Goal: Transaction & Acquisition: Purchase product/service

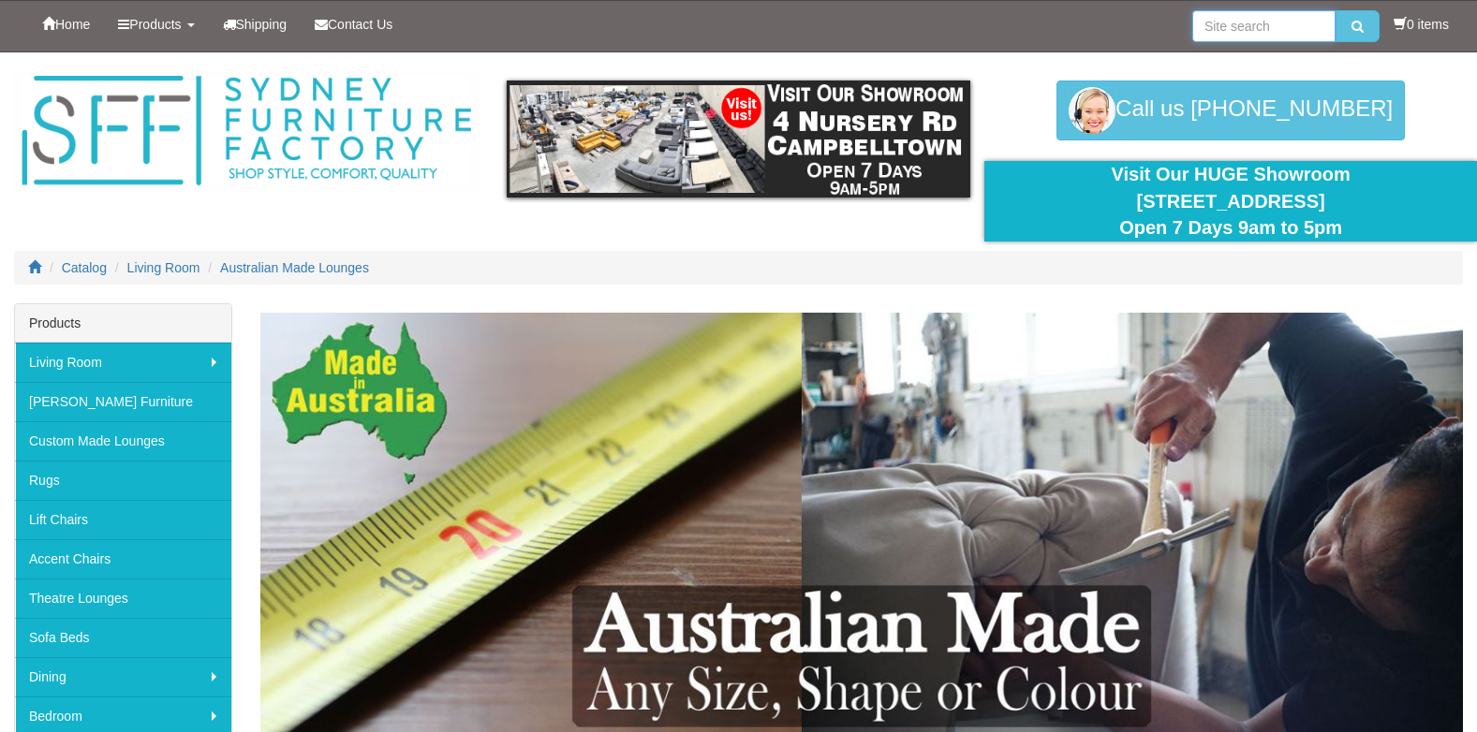
click at [1208, 23] on input "search" at bounding box center [1263, 26] width 143 height 32
type input "Leather lounges"
click at [1335, 10] on button "submit" at bounding box center [1357, 26] width 44 height 32
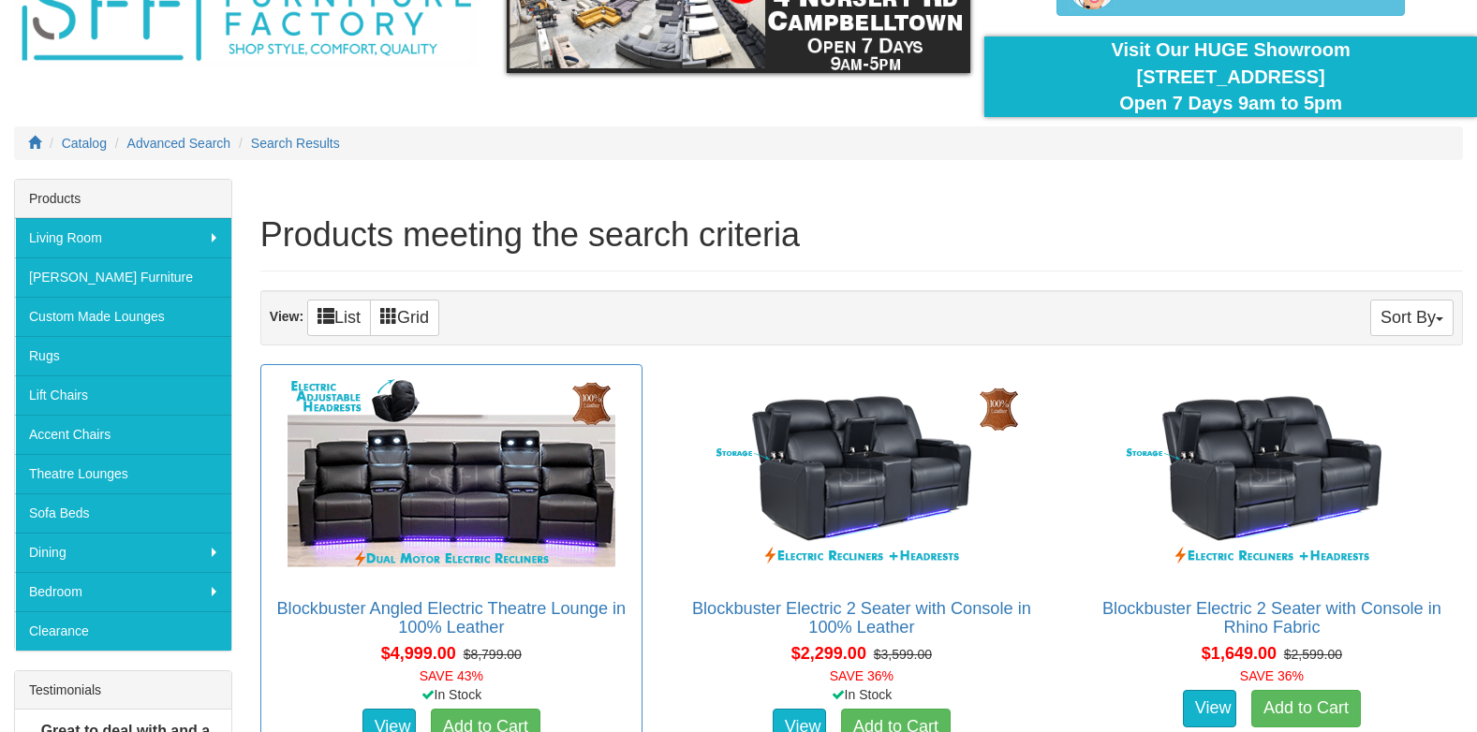
scroll to position [94, 0]
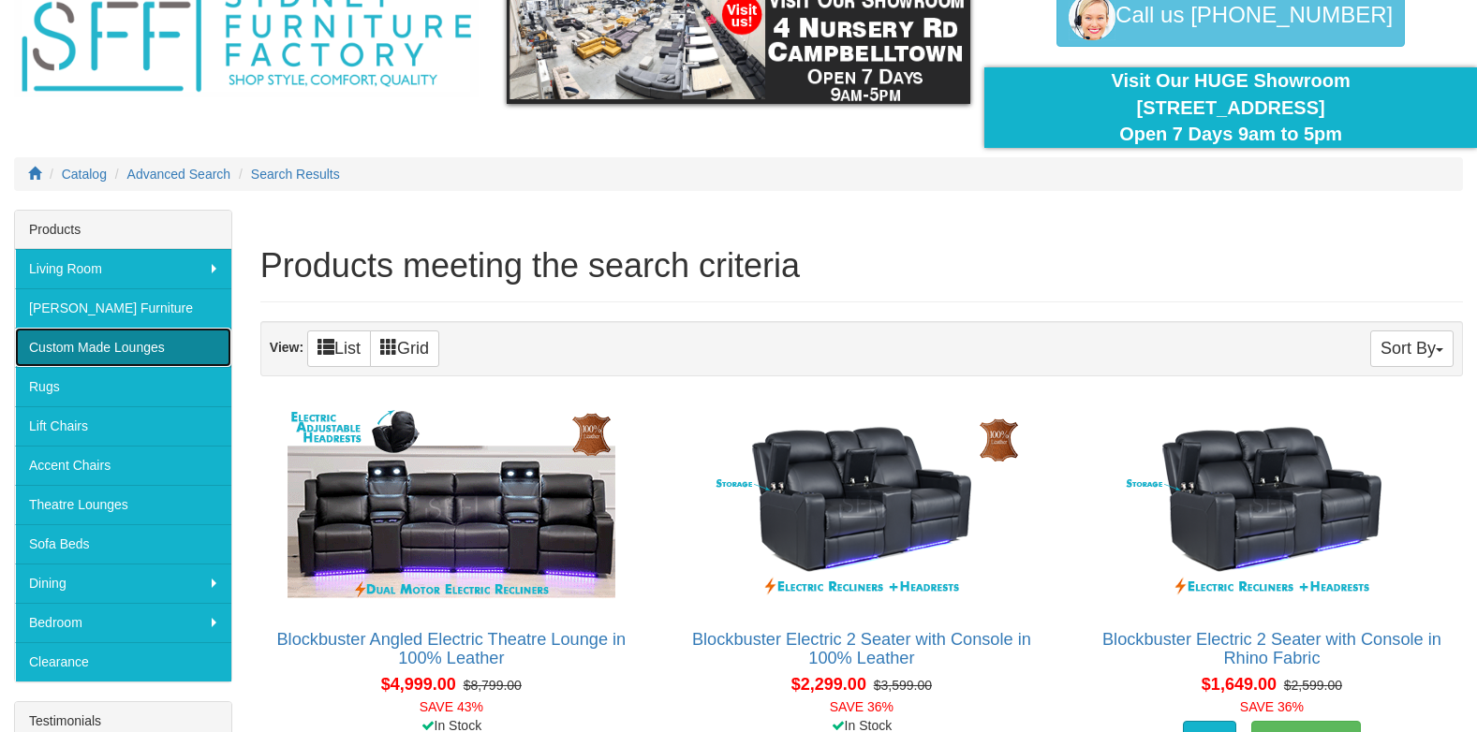
click at [136, 346] on link "Custom Made Lounges" at bounding box center [123, 347] width 216 height 39
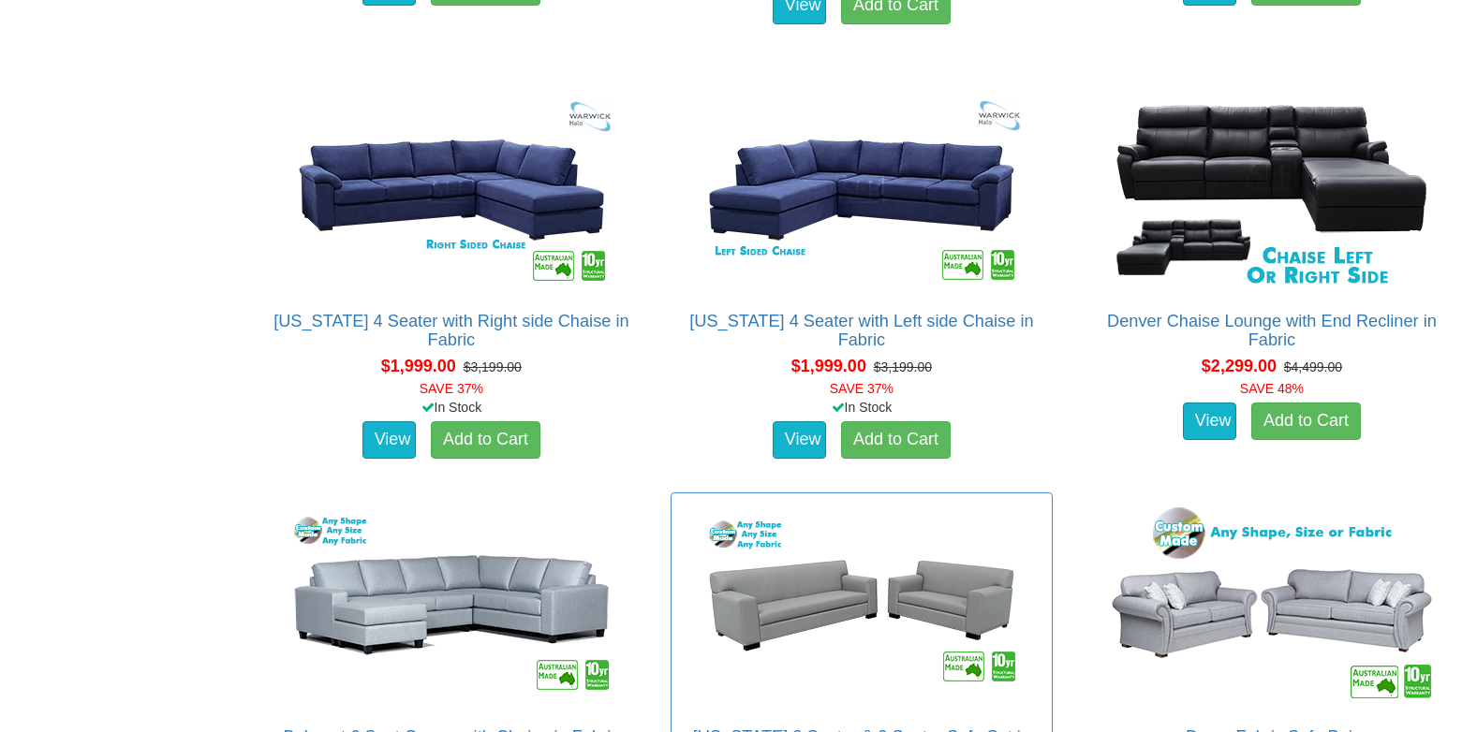
scroll to position [1966, 0]
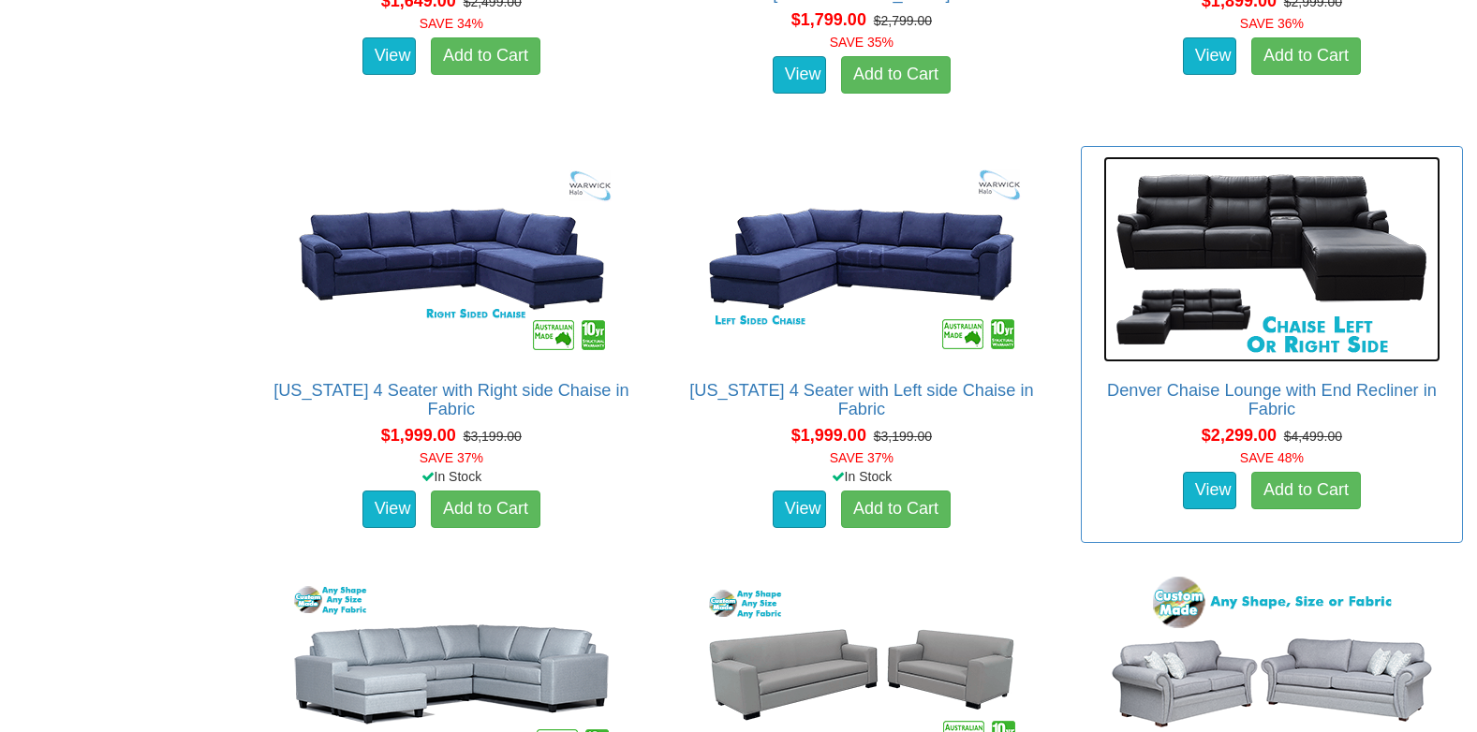
click at [1282, 336] on img at bounding box center [1271, 259] width 337 height 206
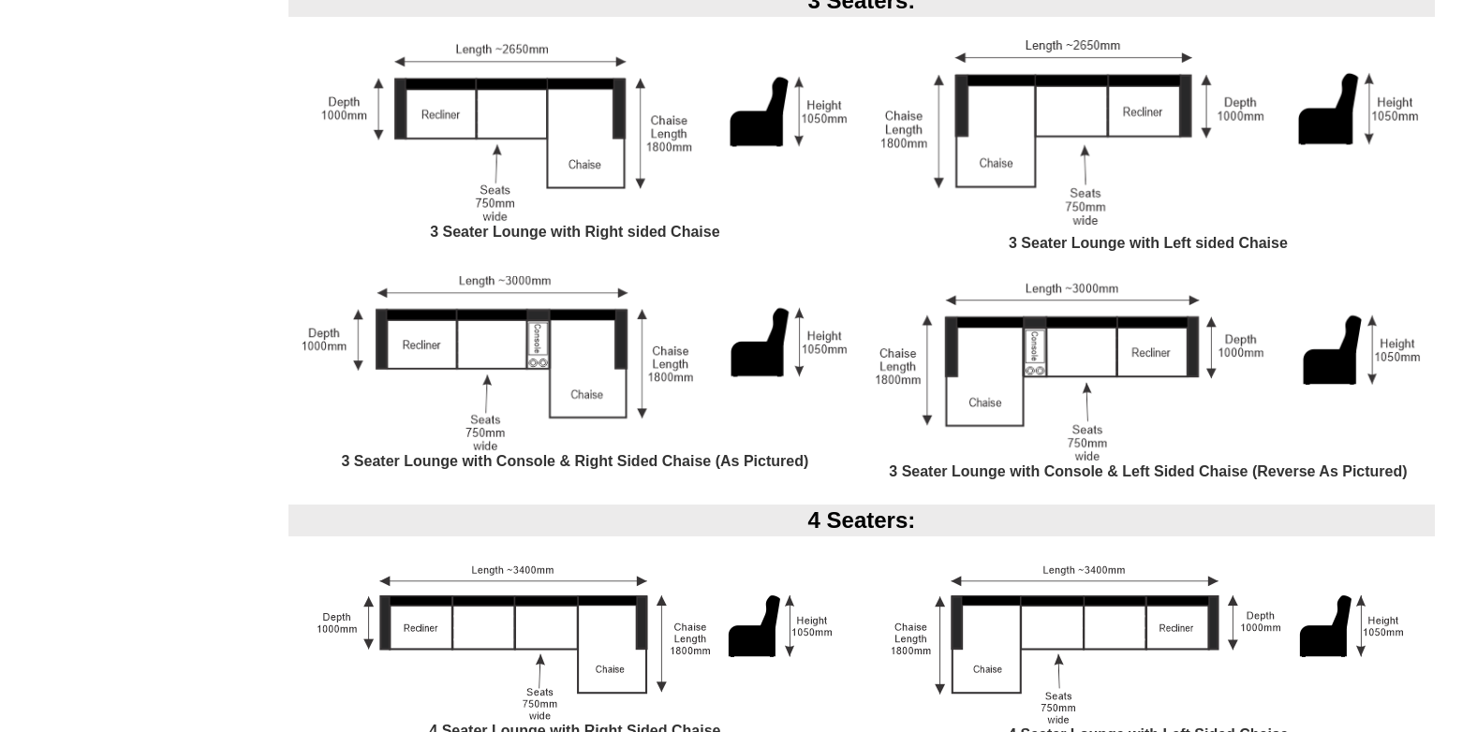
scroll to position [1685, 0]
